Goal: Task Accomplishment & Management: Use online tool/utility

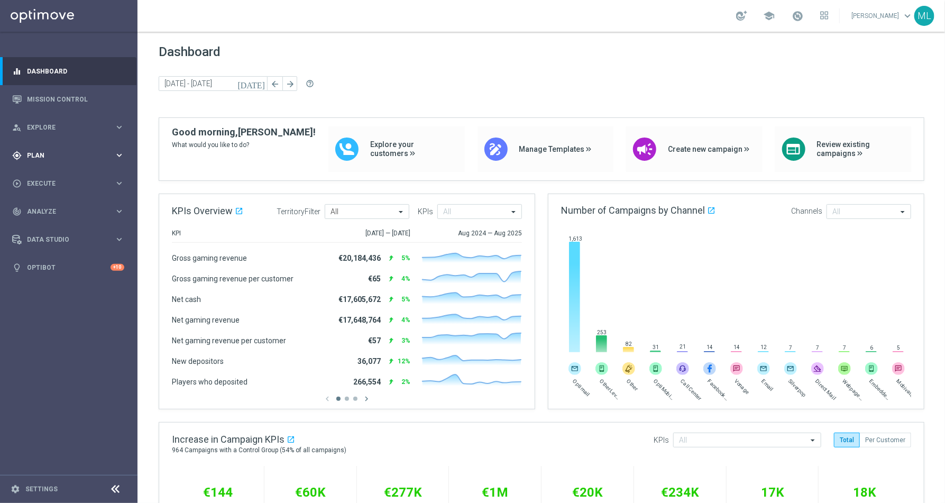
click at [121, 153] on icon "keyboard_arrow_right" at bounding box center [119, 155] width 10 height 10
click at [120, 209] on icon "keyboard_arrow_right" at bounding box center [119, 209] width 10 height 10
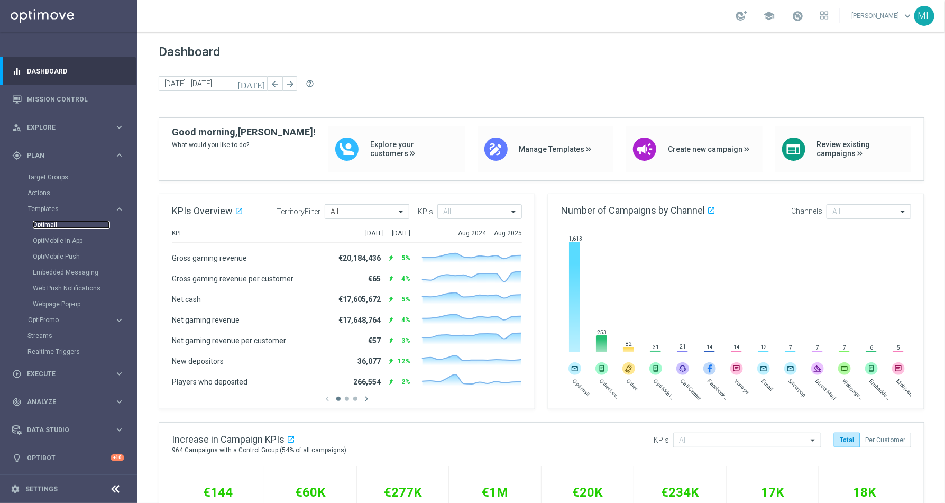
click at [47, 227] on link "Optimail" at bounding box center [71, 225] width 77 height 8
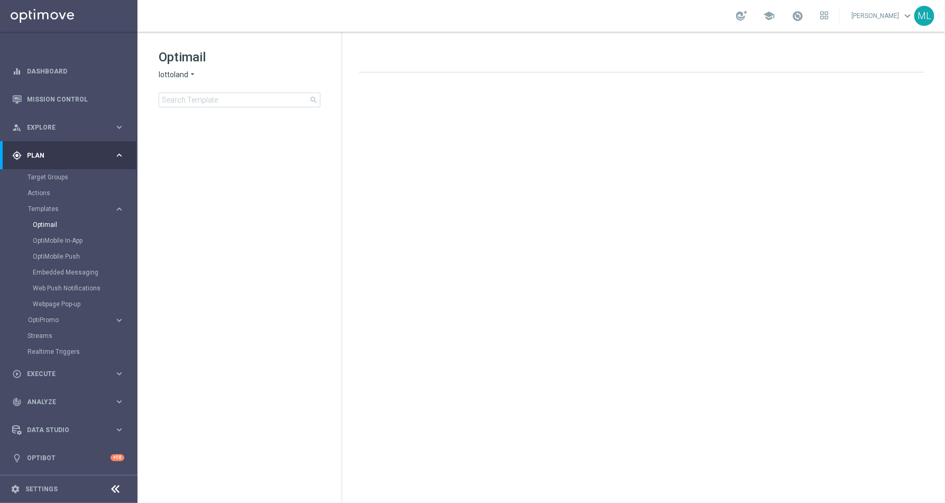
click at [192, 72] on icon "arrow_drop_down" at bounding box center [192, 75] width 8 height 10
click at [0, 0] on span "KenoGO" at bounding box center [0, 0] width 0 height 0
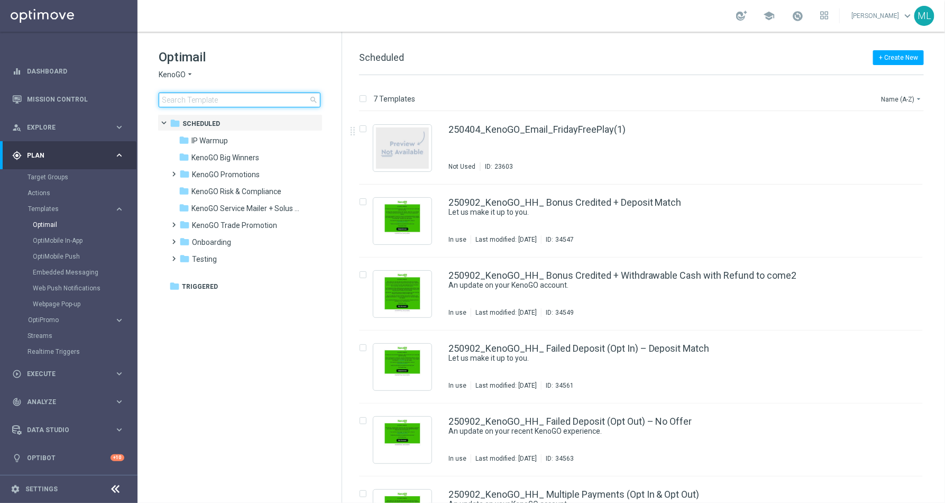
click at [208, 97] on input at bounding box center [240, 100] width 162 height 15
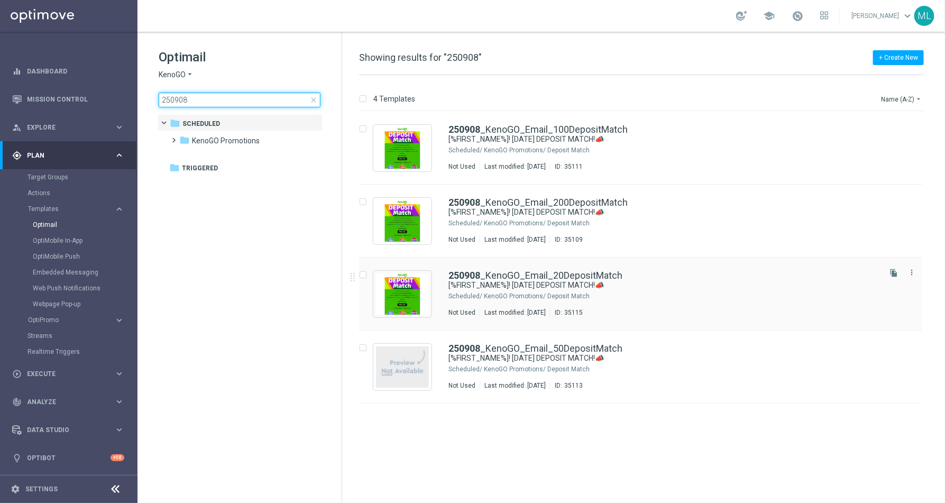
type input "250908"
click at [575, 293] on div "KenoGO Promotions/ Deposit Match" at bounding box center [681, 296] width 395 height 8
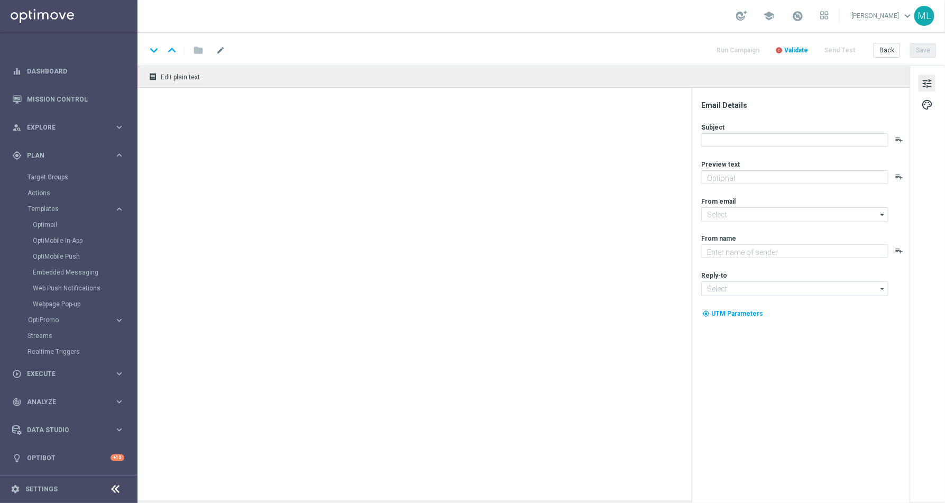
type textarea "Your turn to get matched!"
type input "[EMAIL_ADDRESS][DOMAIN_NAME]"
type textarea "KenoGO"
type input "[EMAIL_ADDRESS][DOMAIN_NAME]"
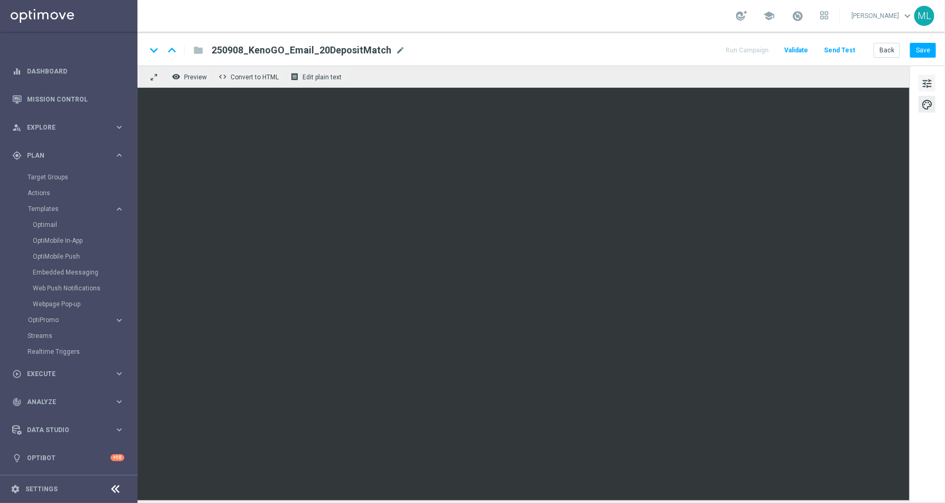
click at [929, 83] on span "tune" at bounding box center [928, 84] width 12 height 14
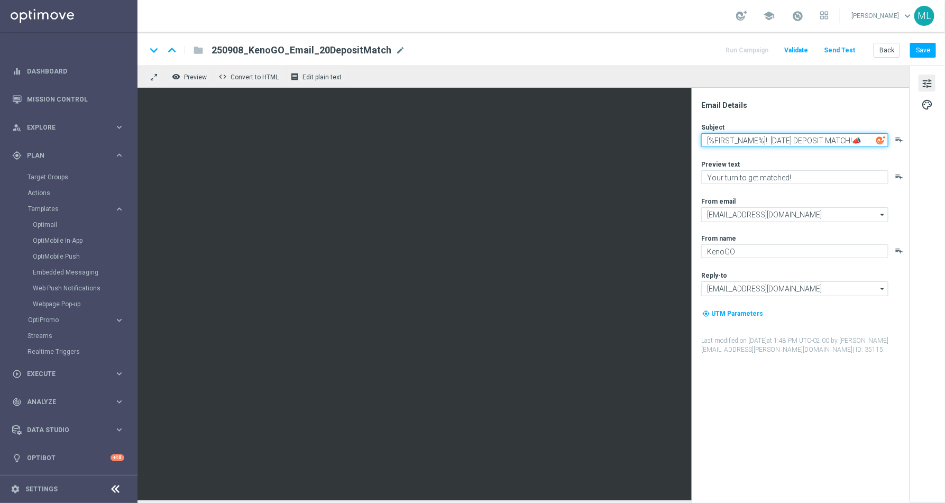
click at [861, 140] on textarea "[%FIRST_NAME%]! [DATE] DEPOSIT MATCH!📣" at bounding box center [794, 140] width 187 height 14
click at [767, 141] on textarea "[%FIRST_NAME%]! [DATE] DEPOSIT MATCH!📣" at bounding box center [794, 140] width 187 height 14
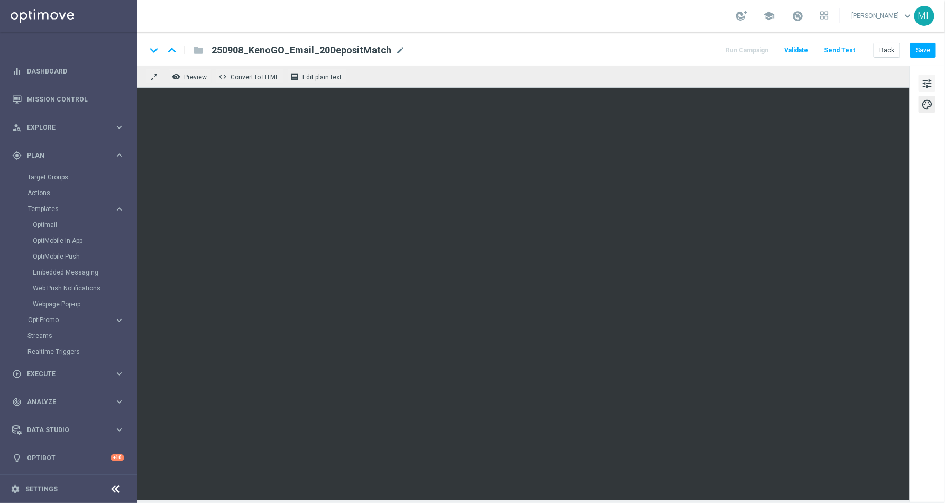
click at [928, 81] on span "tune" at bounding box center [928, 84] width 12 height 14
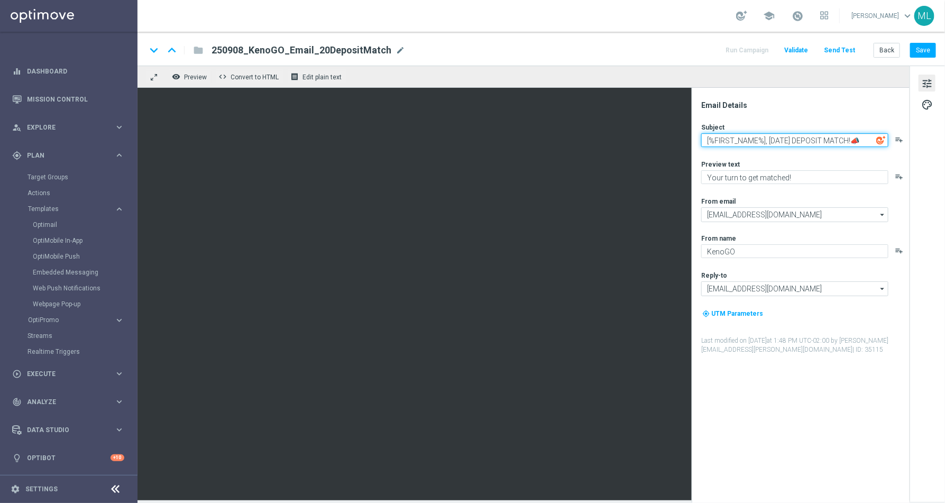
click at [772, 142] on textarea "[%FIRST_NAME%], [DATE] DEPOSIT MATCH!📣" at bounding box center [794, 140] width 187 height 14
click at [769, 142] on textarea "[%FIRST_NAME%], [DATE] DEPOSIT MATCH!📣" at bounding box center [794, 140] width 187 height 14
drag, startPoint x: 769, startPoint y: 140, endPoint x: 871, endPoint y: 143, distance: 102.7
click at [871, 143] on textarea "[%FIRST_NAME%], [DATE] DEPOSIT MATCH!📣" at bounding box center [794, 140] width 187 height 14
click at [854, 141] on textarea "[%FIRST_NAME%], [DATE] DEPOSIT MATCH!📣" at bounding box center [794, 140] width 187 height 14
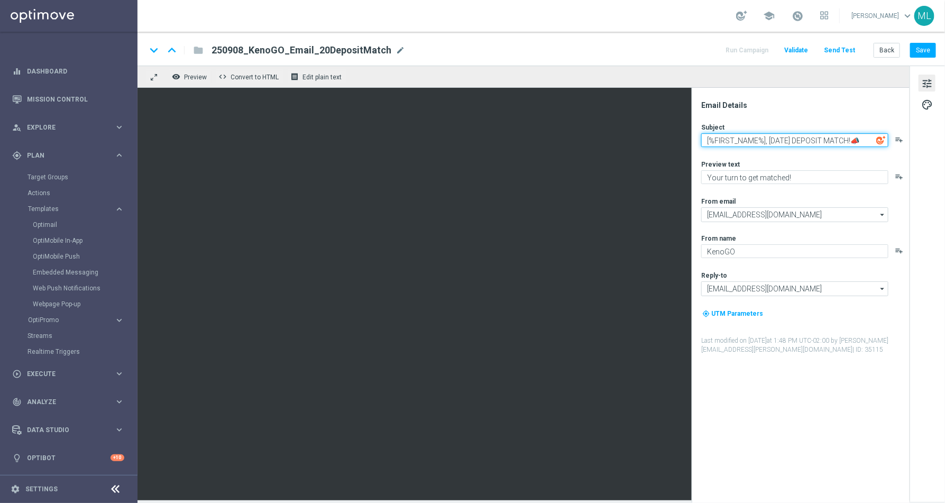
drag, startPoint x: 856, startPoint y: 139, endPoint x: 770, endPoint y: 138, distance: 85.7
click at [770, 138] on textarea "[%FIRST_NAME%], [DATE] DEPOSIT MATCH!📣" at bounding box center [794, 140] width 187 height 14
paste textarea "it's Deposit Match [DATE]!"
click at [919, 48] on button "Save" at bounding box center [923, 50] width 26 height 15
click at [860, 140] on textarea "[%FIRST_NAME%], it's Deposit Match [DATE]! !📣" at bounding box center [794, 140] width 187 height 14
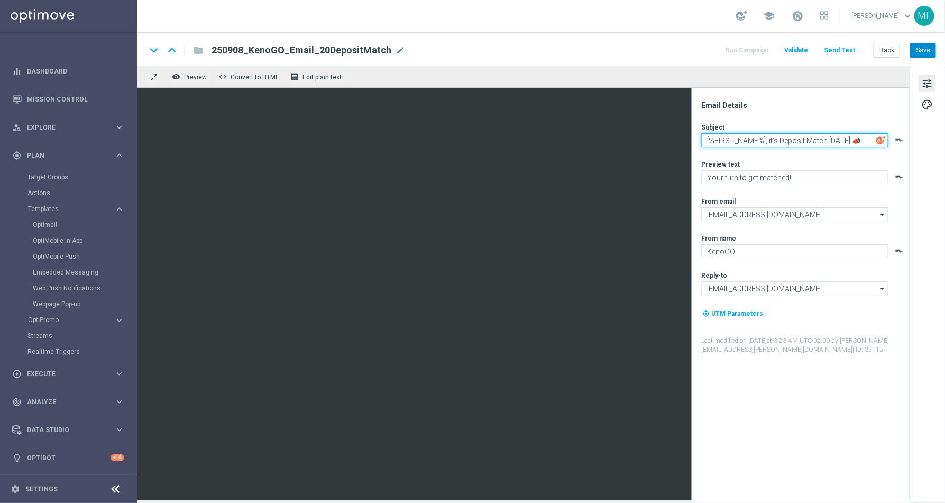
type textarea "[%FIRST_NAME%], it's Deposit Match [DATE]!📣"
click at [919, 56] on button "Save" at bounding box center [923, 50] width 26 height 15
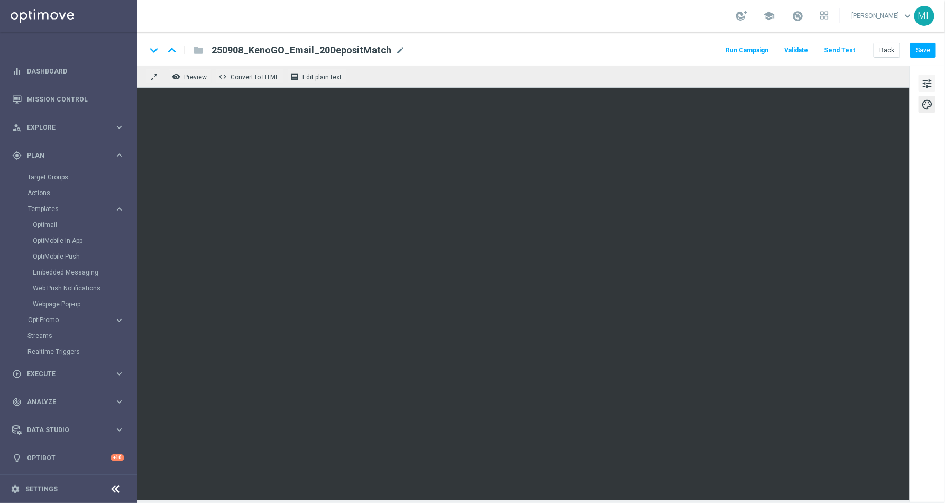
click at [931, 79] on span "tune" at bounding box center [928, 84] width 12 height 14
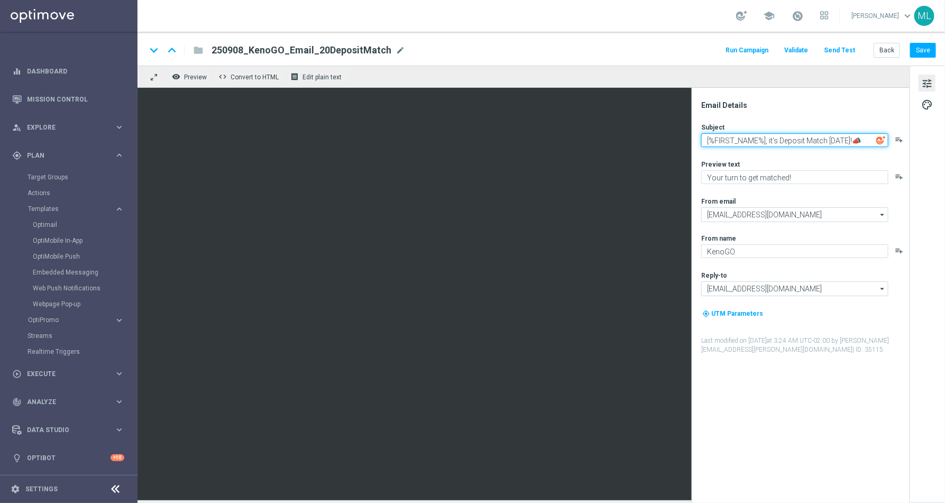
click at [769, 142] on textarea "[%FIRST_NAME%], it's Deposit Match [DATE]!📣" at bounding box center [794, 140] width 187 height 14
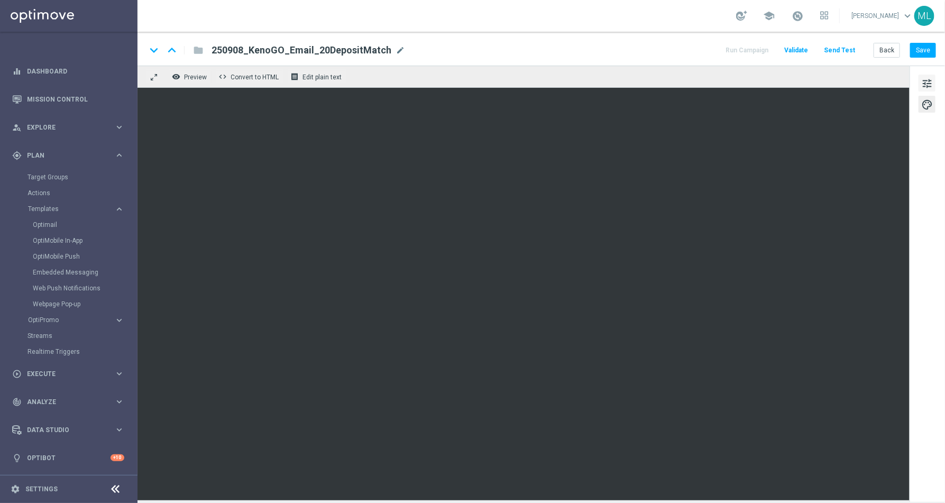
click at [925, 82] on span "tune" at bounding box center [928, 84] width 12 height 14
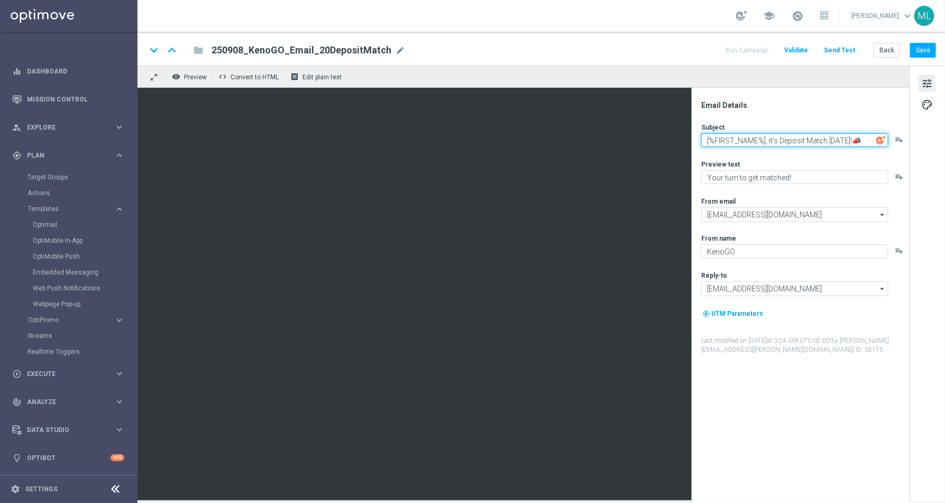
click at [771, 139] on textarea "[%FIRST_NAME%], it's Deposit Match [DATE]!📣" at bounding box center [794, 140] width 187 height 14
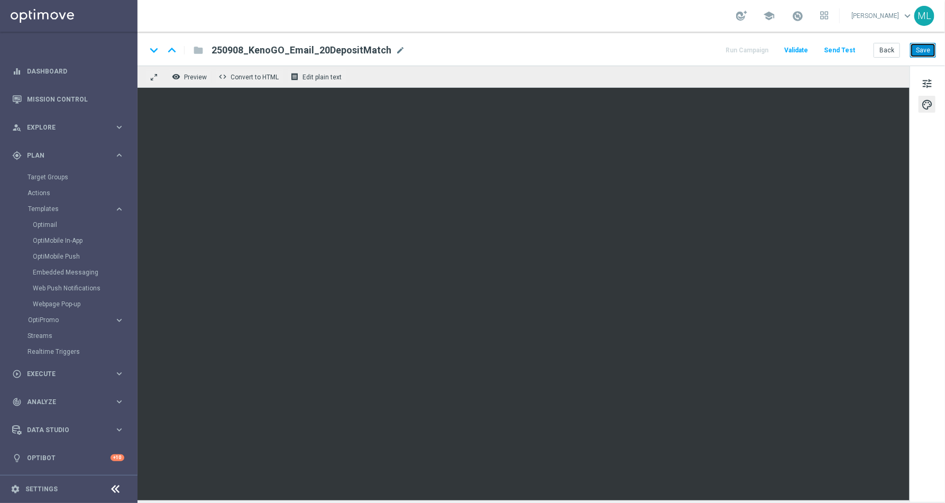
click at [924, 50] on button "Save" at bounding box center [923, 50] width 26 height 15
click at [39, 176] on link "Target Groups" at bounding box center [69, 177] width 83 height 8
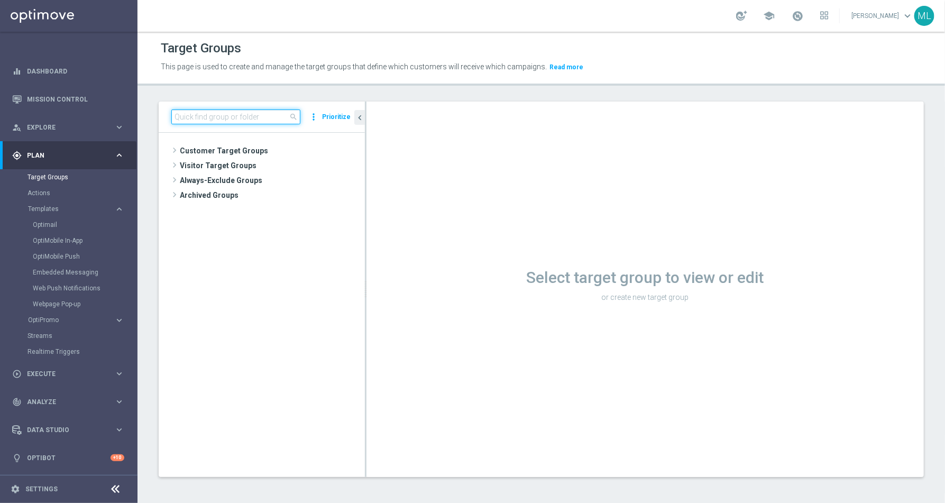
click at [211, 117] on input at bounding box center [235, 117] width 129 height 15
paste input "BASE - ALL_KENOGO_w_exclusions"
click at [209, 117] on input "BASE - ALL_KENOGO_w_exclusions" at bounding box center [235, 117] width 129 height 15
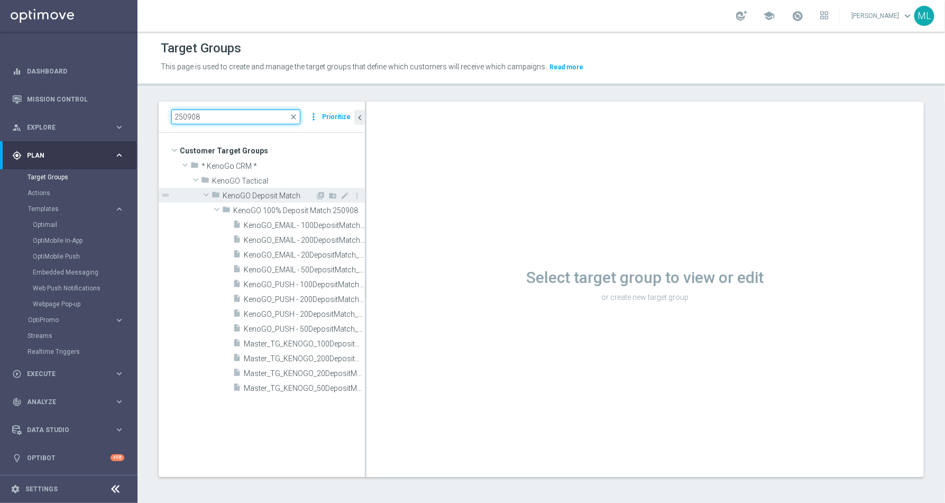
type input "250908"
click at [258, 192] on span "KenoGO Deposit Match" at bounding box center [269, 196] width 93 height 9
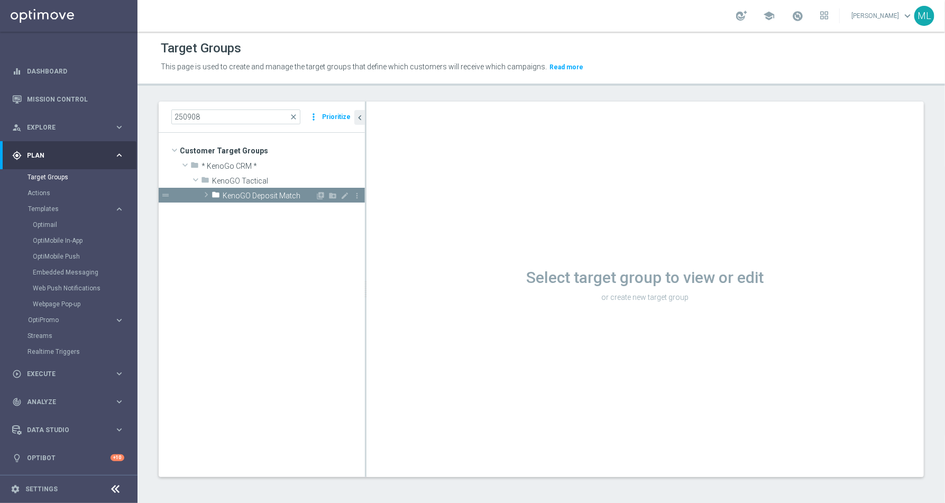
click at [258, 192] on span "KenoGO Deposit Match" at bounding box center [269, 196] width 93 height 9
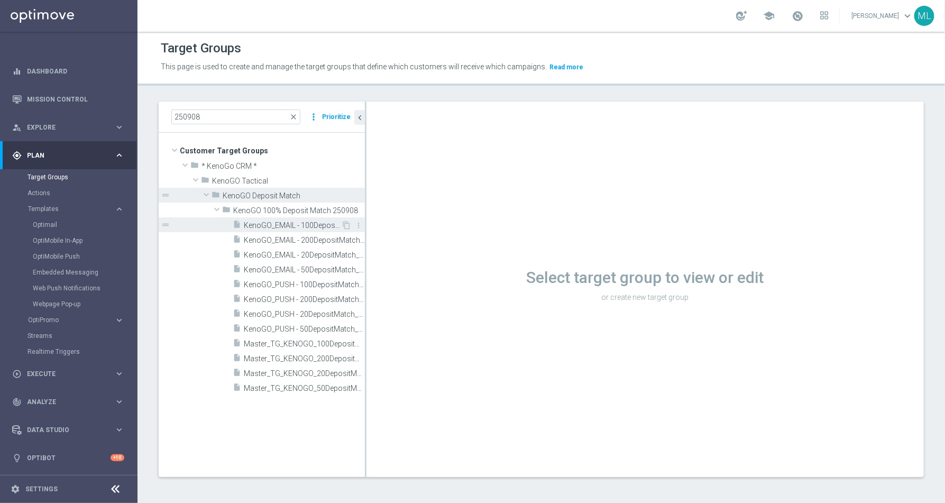
click at [276, 223] on span "KenoGO_EMAIL - 100DepositMatch_250908" at bounding box center [292, 225] width 97 height 9
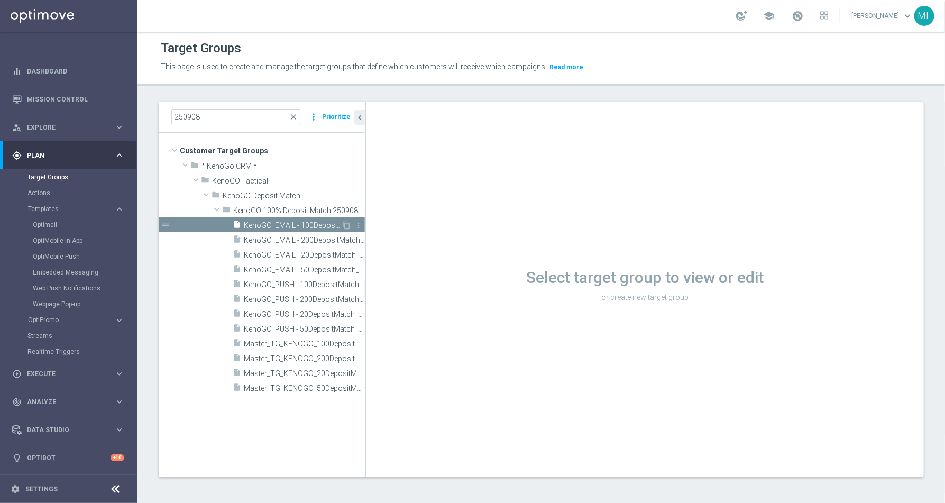
click at [293, 223] on span "KenoGO_EMAIL - 100DepositMatch_250908" at bounding box center [292, 225] width 97 height 9
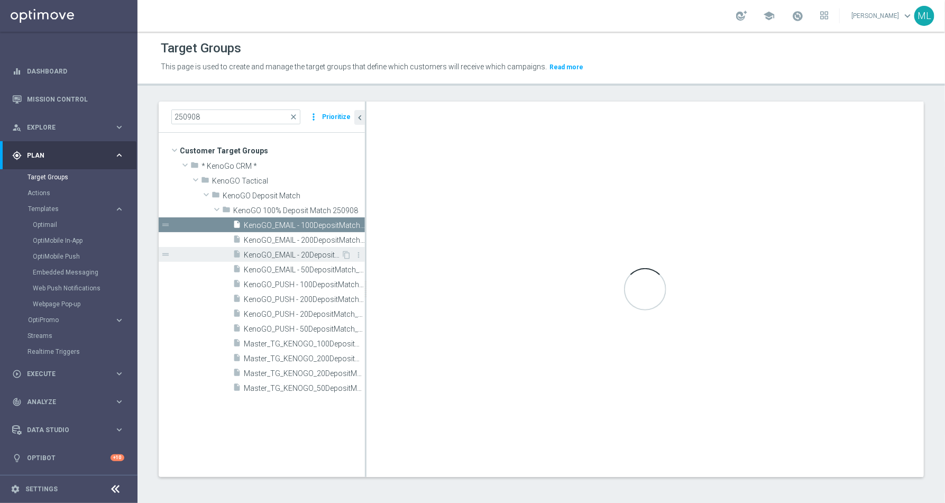
click at [290, 248] on div "insert_drive_file KenoGO_EMAIL - 20DepositMatch_250908" at bounding box center [287, 254] width 108 height 15
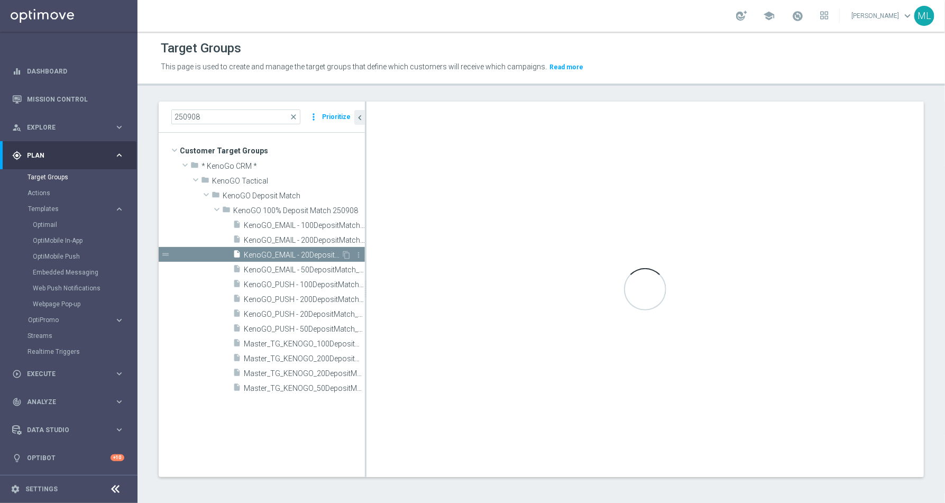
click at [298, 252] on span "KenoGO_EMAIL - 20DepositMatch_250908" at bounding box center [292, 255] width 97 height 9
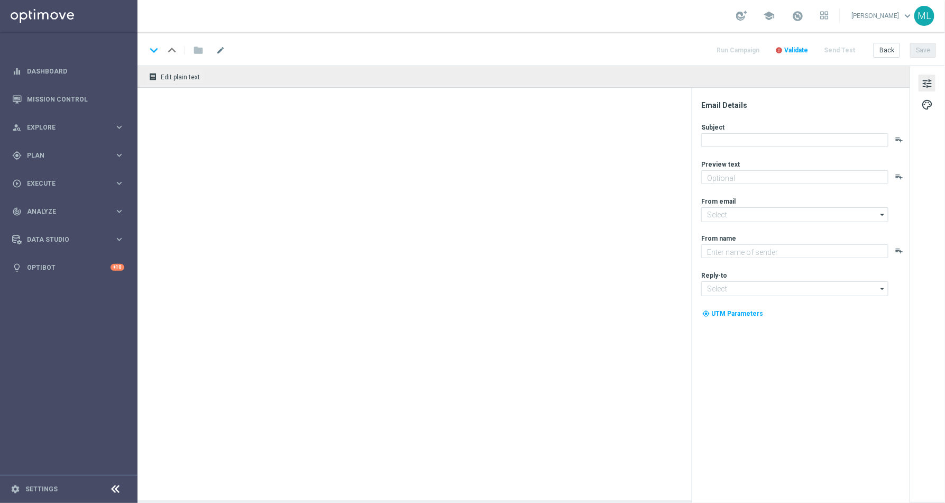
type textarea "Your turn to get matched!"
type input "[EMAIL_ADDRESS][DOMAIN_NAME]"
type textarea "KenoGO"
type input "[EMAIL_ADDRESS][DOMAIN_NAME]"
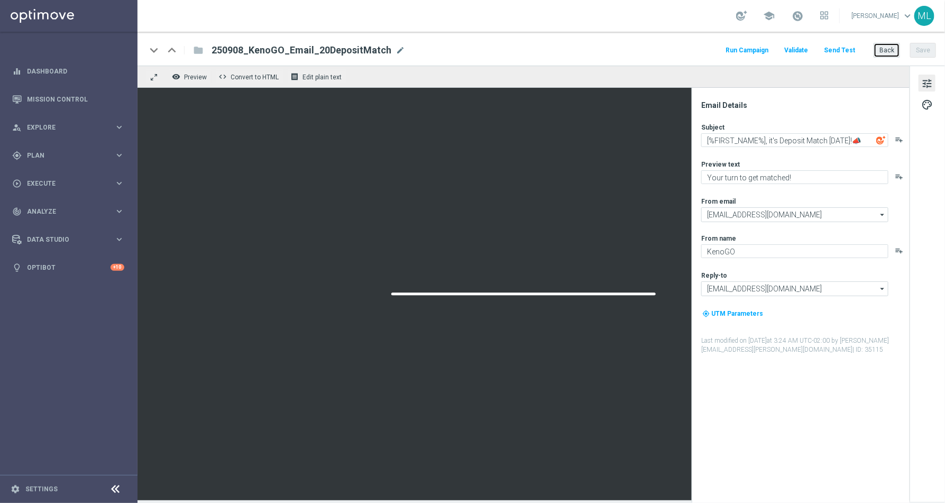
click at [887, 48] on button "Back" at bounding box center [887, 50] width 26 height 15
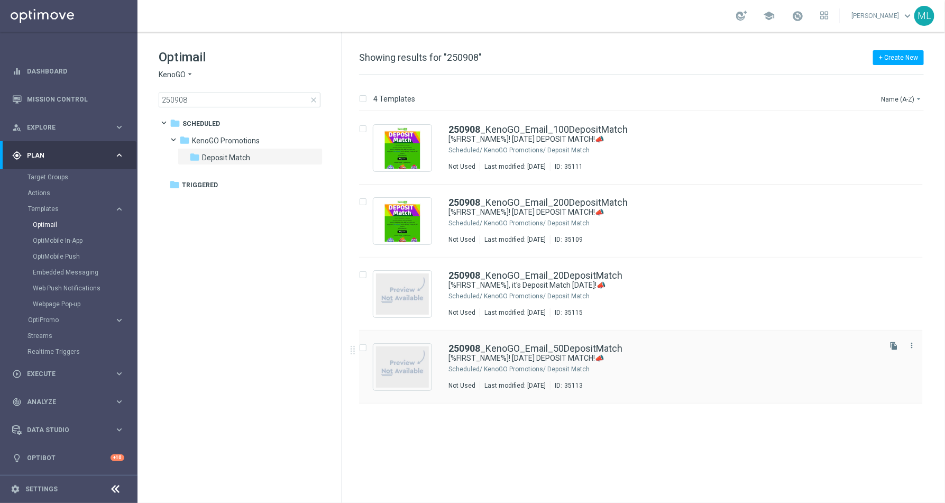
click at [546, 370] on div "KenoGO Promotions/ Deposit Match" at bounding box center [681, 369] width 395 height 8
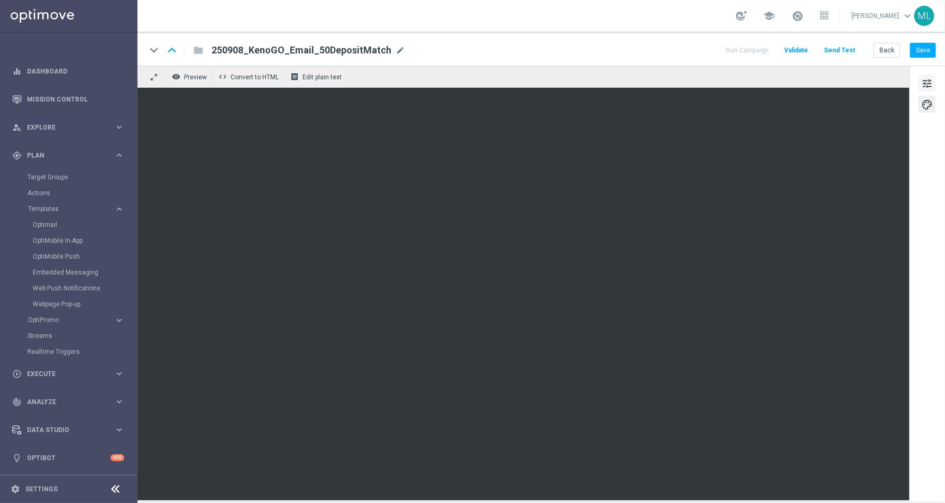
click at [925, 84] on span "tune" at bounding box center [928, 84] width 12 height 14
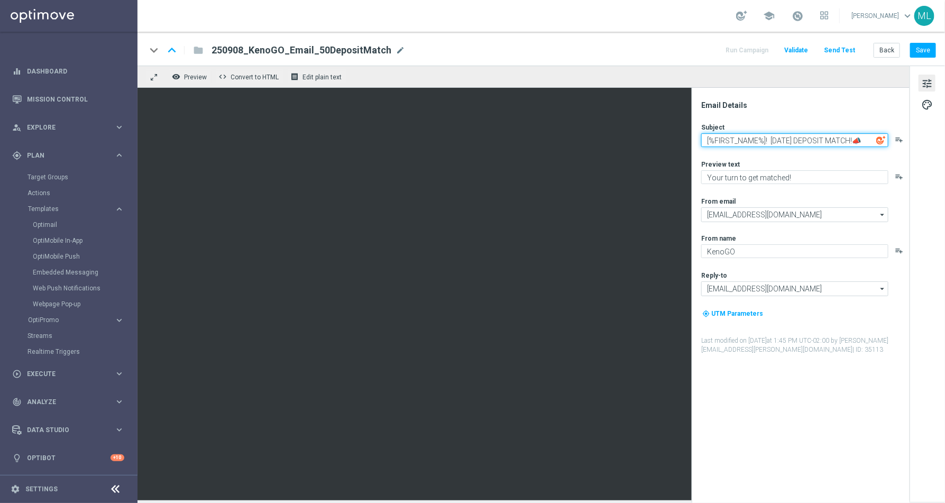
click at [781, 142] on textarea "[%FIRST_NAME%]! [DATE] DEPOSIT MATCH!📣" at bounding box center [794, 140] width 187 height 14
paste textarea ", it's Deposit Match Monday"
type textarea "[%FIRST_NAME%], it's Deposit Match [DATE]!📣"
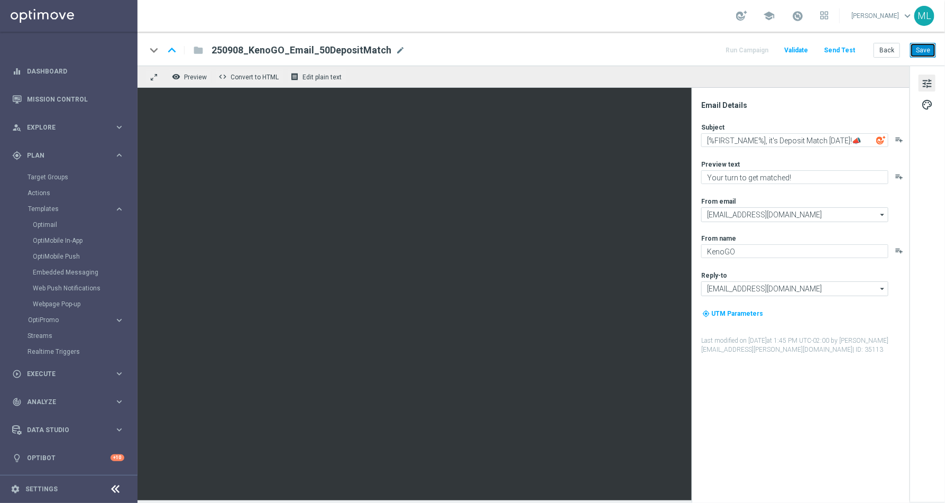
click at [928, 48] on button "Save" at bounding box center [923, 50] width 26 height 15
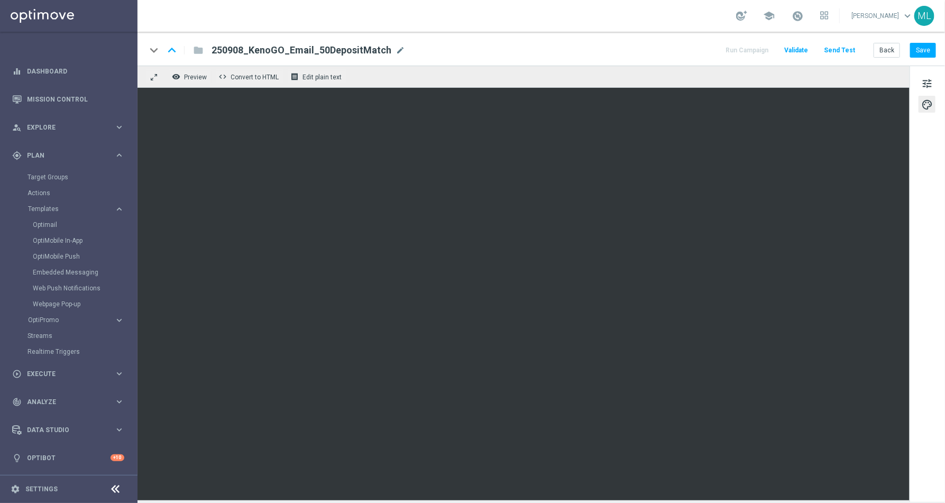
click at [919, 41] on div "keyboard_arrow_down keyboard_arrow_up folder 250908_KenoGO_Email_50DepositMatch…" at bounding box center [542, 49] width 808 height 34
click at [923, 50] on button "Save" at bounding box center [923, 50] width 26 height 15
click at [891, 51] on button "Back" at bounding box center [887, 50] width 26 height 15
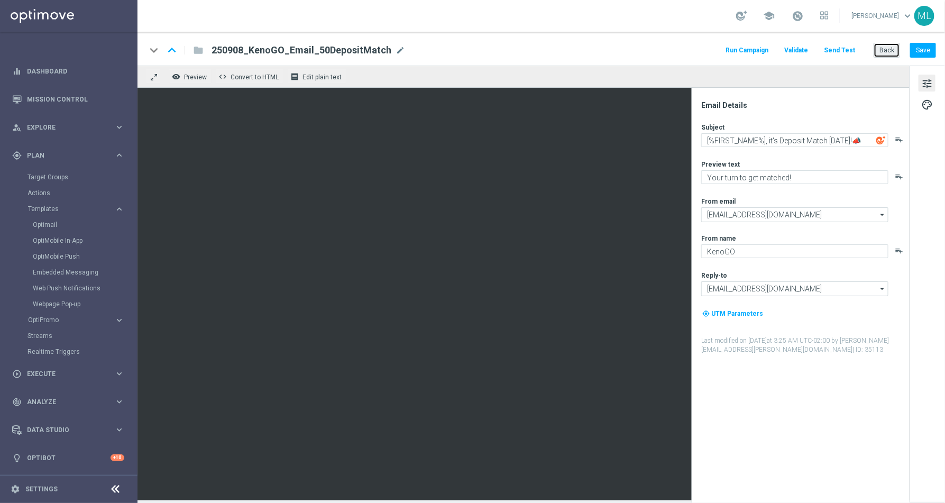
click at [887, 52] on button "Back" at bounding box center [887, 50] width 26 height 15
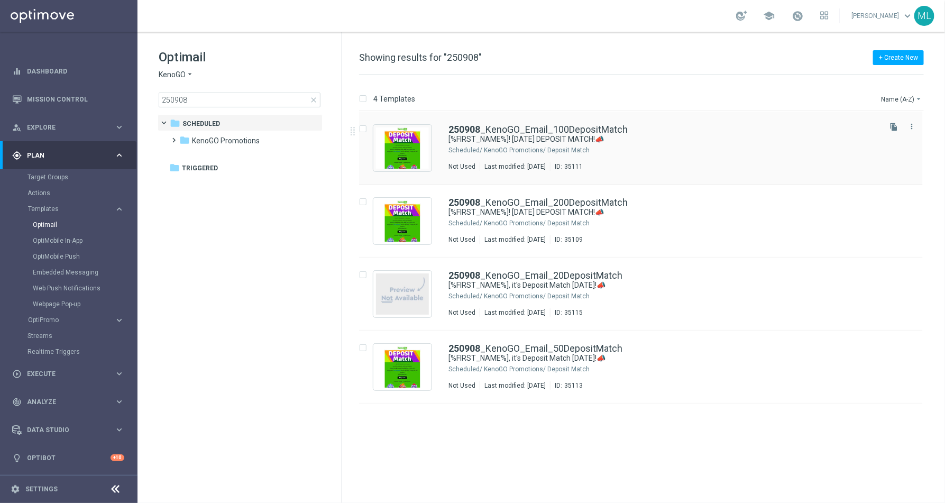
click at [550, 148] on div "KenoGO Promotions/ Deposit Match" at bounding box center [681, 150] width 395 height 8
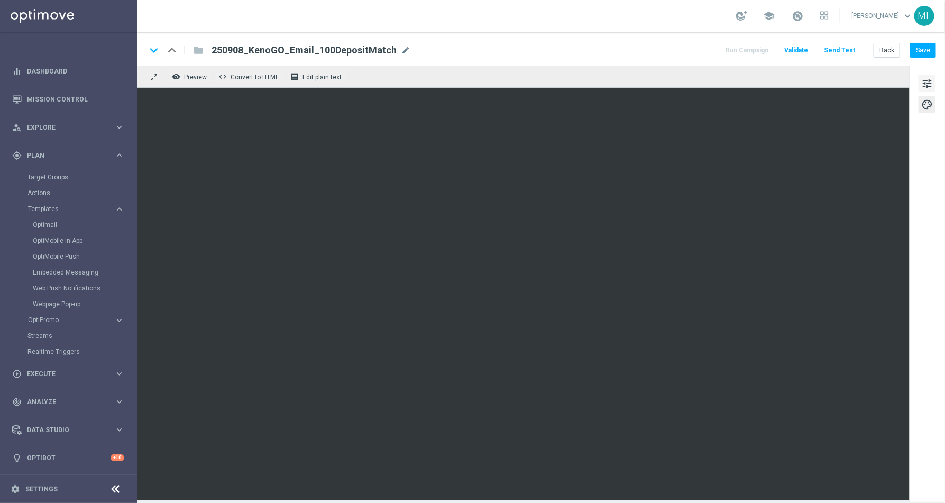
click at [927, 84] on span "tune" at bounding box center [928, 84] width 12 height 14
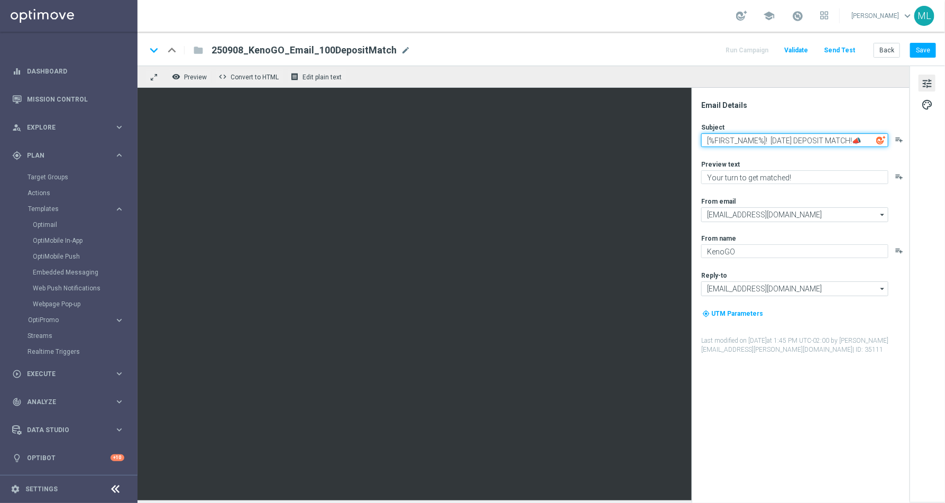
click at [774, 142] on textarea "[%FIRST_NAME%]! [DATE] DEPOSIT MATCH!📣" at bounding box center [794, 140] width 187 height 14
paste textarea ", it's Deposit Match Monday"
type textarea "[%FIRST_NAME%], it's Deposit Match [DATE]!📣"
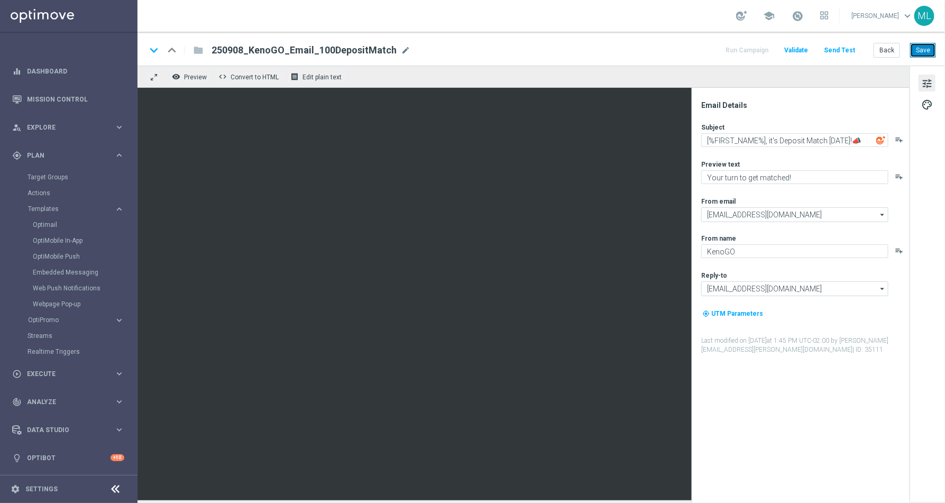
click at [922, 49] on button "Save" at bounding box center [923, 50] width 26 height 15
click at [890, 50] on button "Back" at bounding box center [887, 50] width 26 height 15
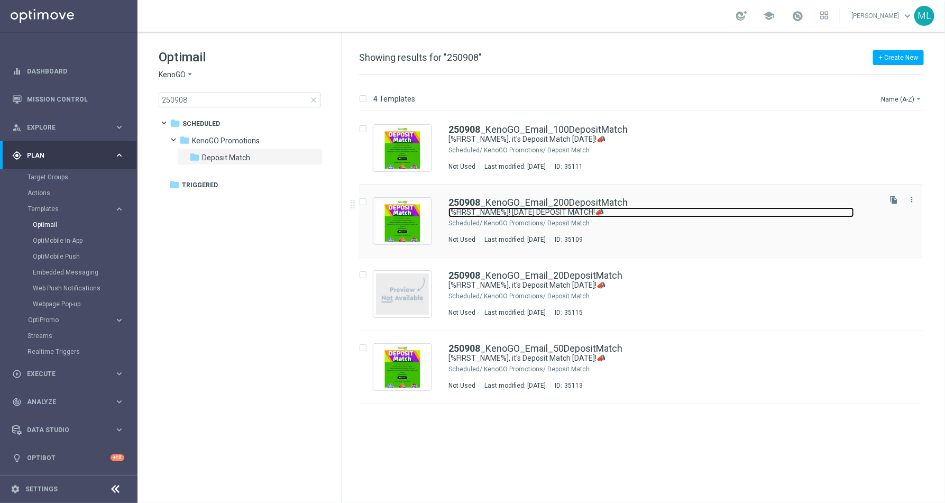
click at [561, 207] on link "[%FIRST_NAME%]! [DATE] DEPOSIT MATCH!📣" at bounding box center [652, 212] width 406 height 10
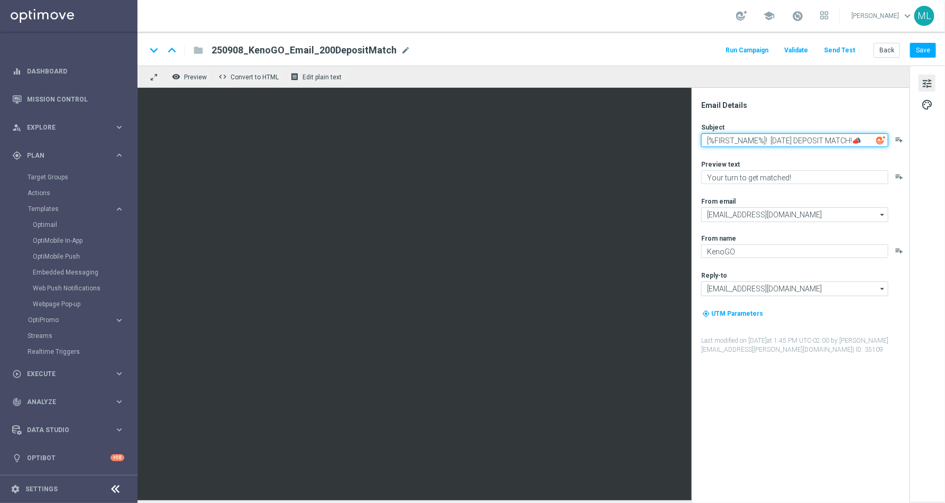
click at [747, 141] on textarea "[%FIRST_NAME%]! [DATE] DEPOSIT MATCH!📣" at bounding box center [794, 140] width 187 height 14
paste textarea ", it's Deposit Match Monday"
type textarea "[%FIRST_NAME%], it's Deposit Match [DATE]!📣"
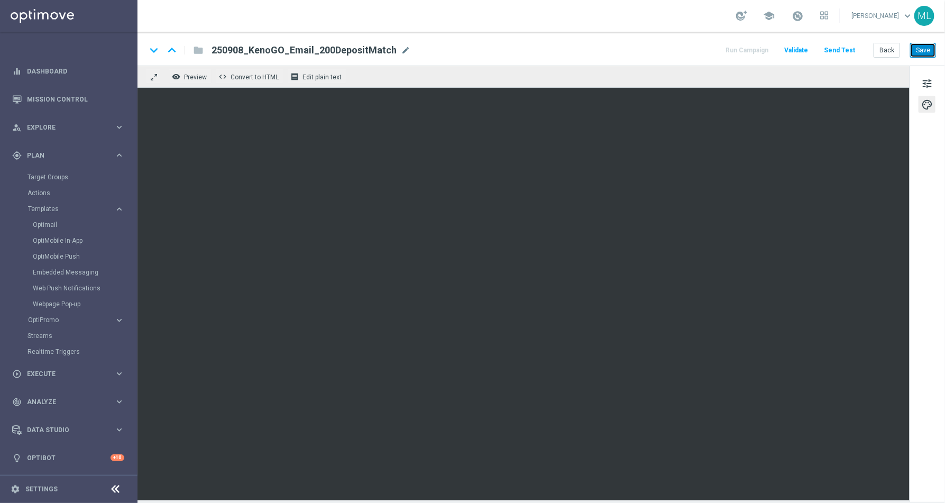
click at [930, 50] on button "Save" at bounding box center [923, 50] width 26 height 15
click at [891, 48] on button "Back" at bounding box center [887, 50] width 26 height 15
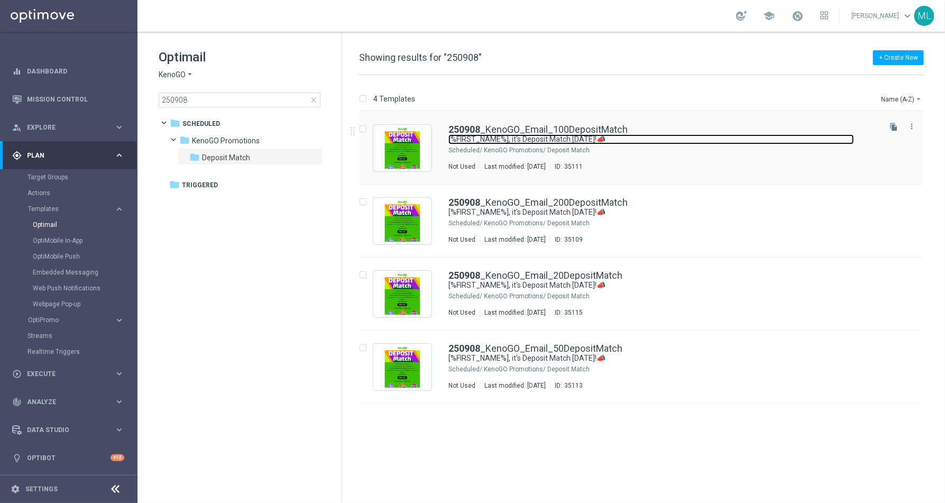
click at [641, 138] on link "[%FIRST_NAME%], it's Deposit Match [DATE]!📣" at bounding box center [652, 139] width 406 height 10
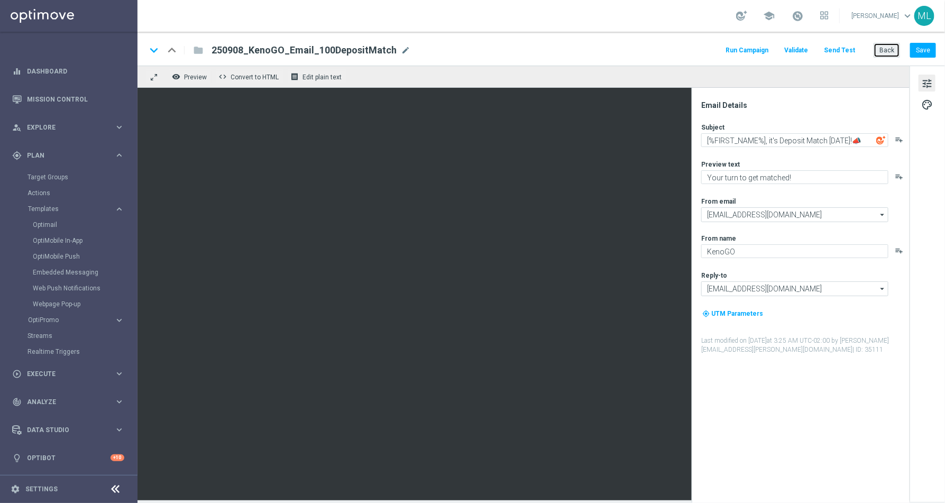
click at [892, 48] on button "Back" at bounding box center [887, 50] width 26 height 15
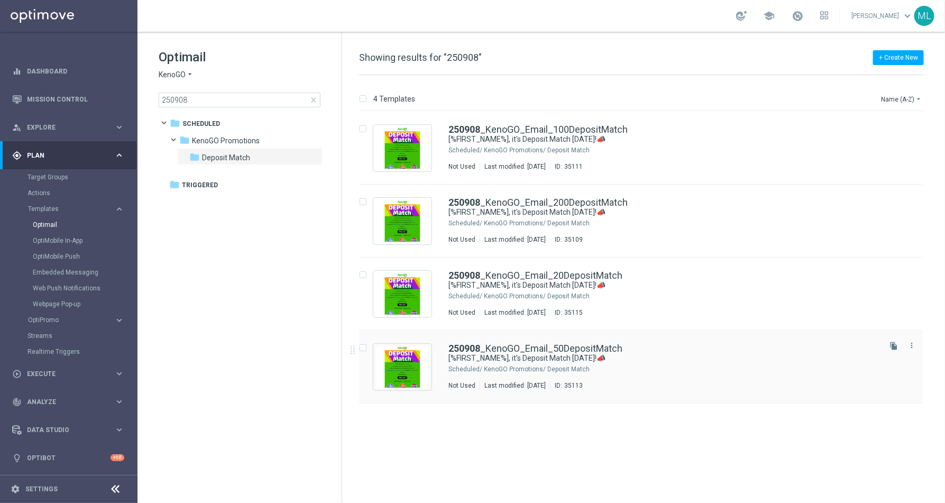
click at [657, 347] on div "250908 _KenoGO_Email_50DepositMatch" at bounding box center [664, 349] width 430 height 10
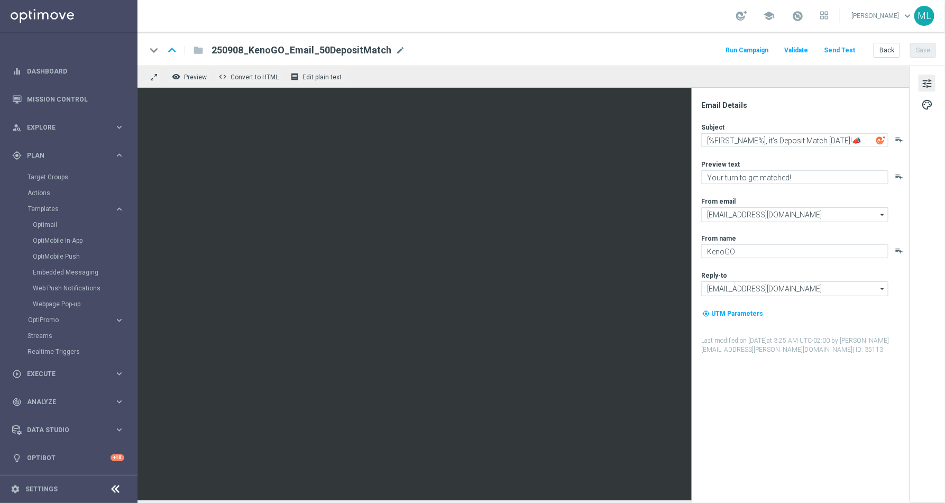
click at [493, 59] on div "keyboard_arrow_down keyboard_arrow_up folder 250908_KenoGO_Email_50DepositMatch…" at bounding box center [542, 49] width 808 height 34
click at [883, 53] on button "Back" at bounding box center [887, 50] width 26 height 15
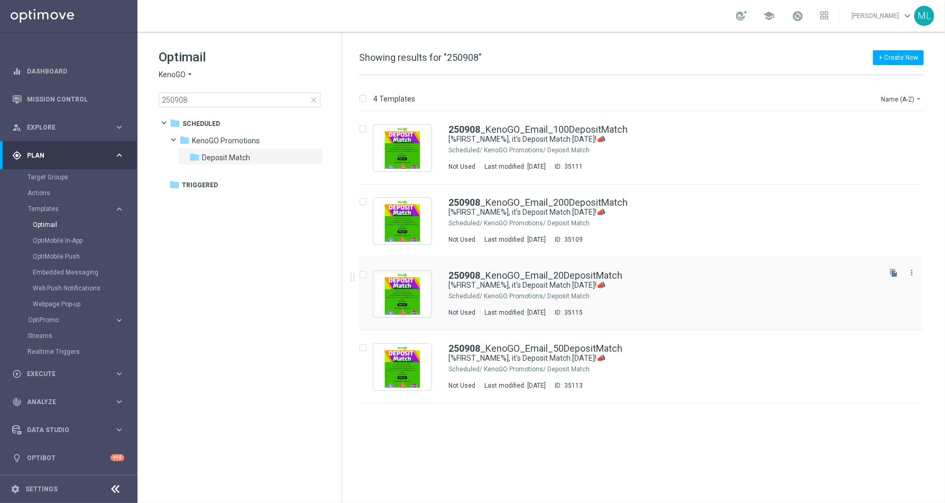
click at [574, 293] on div "KenoGO Promotions/ Deposit Match" at bounding box center [681, 296] width 395 height 8
